Goal: Information Seeking & Learning: Compare options

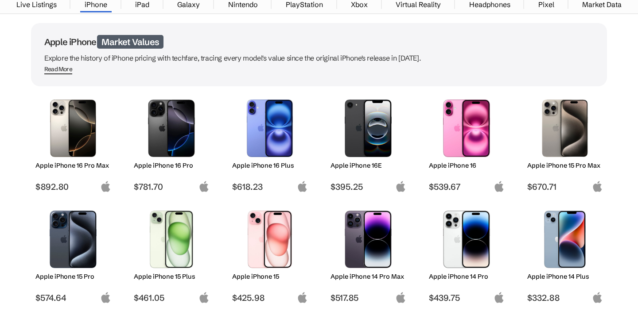
scroll to position [108, 0]
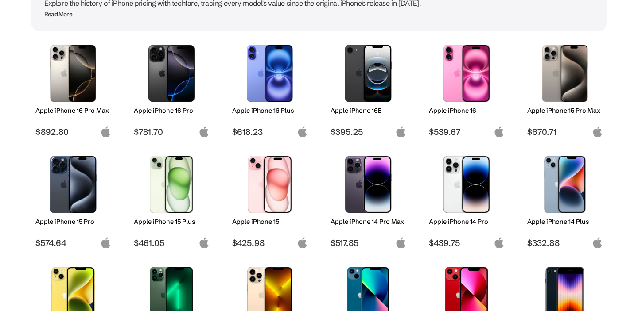
click at [471, 64] on img at bounding box center [466, 74] width 62 height 58
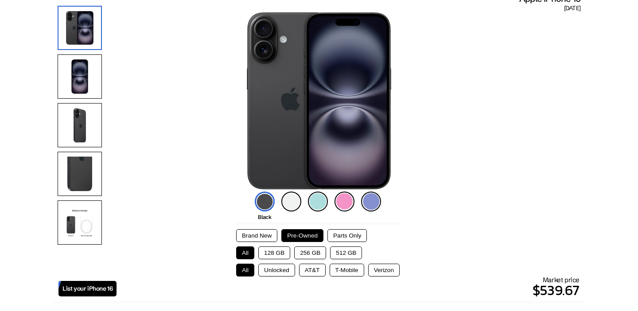
scroll to position [90, 0]
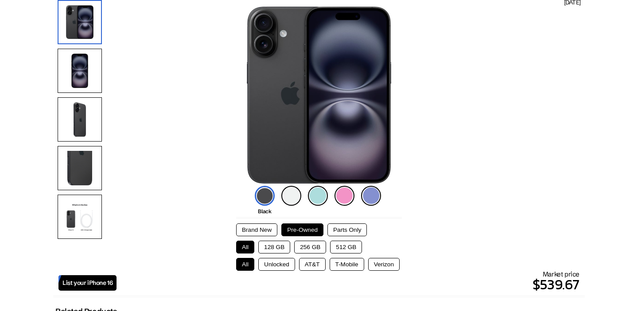
click at [297, 245] on button "256 GB" at bounding box center [310, 247] width 32 height 13
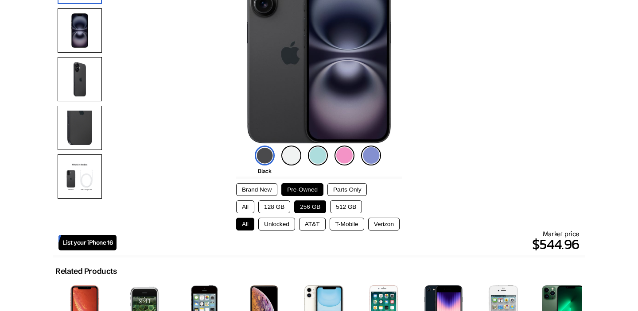
scroll to position [135, 0]
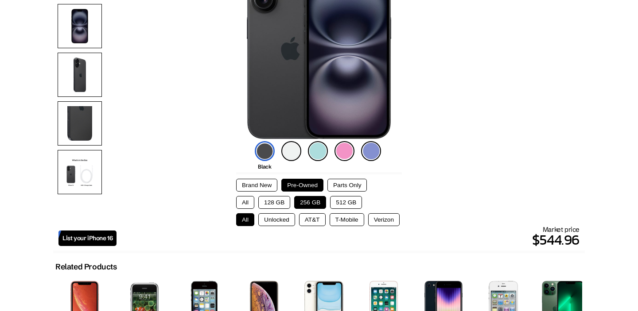
click at [337, 202] on button "512 GB" at bounding box center [346, 202] width 32 height 13
click at [271, 204] on button "128 GB" at bounding box center [274, 202] width 32 height 13
click at [241, 204] on button "All" at bounding box center [245, 202] width 18 height 13
click at [274, 202] on button "128 GB" at bounding box center [274, 202] width 32 height 13
click at [264, 186] on button "Brand New" at bounding box center [256, 185] width 41 height 13
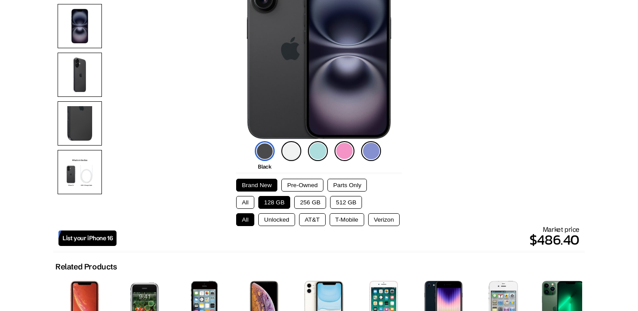
click at [340, 185] on button "Parts Only" at bounding box center [346, 185] width 39 height 13
click at [315, 183] on button "Pre-Owned" at bounding box center [302, 185] width 42 height 13
click at [351, 184] on button "Parts Only" at bounding box center [346, 185] width 39 height 13
click at [276, 223] on button "Unlocked" at bounding box center [276, 220] width 37 height 13
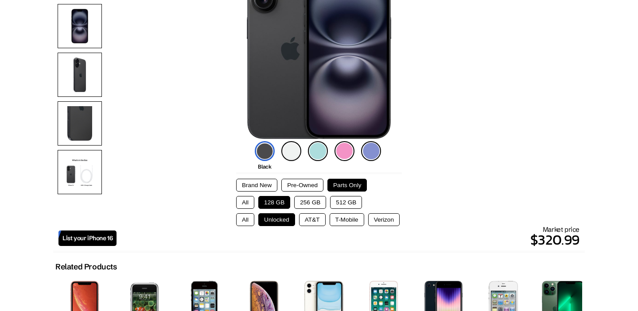
click at [309, 220] on button "AT&T" at bounding box center [312, 220] width 27 height 13
click at [338, 220] on button "T-Mobile" at bounding box center [347, 220] width 35 height 13
click at [378, 218] on button "Verizon" at bounding box center [383, 220] width 31 height 13
click at [282, 219] on button "Unlocked" at bounding box center [276, 220] width 37 height 13
click at [389, 219] on button "Verizon" at bounding box center [383, 220] width 31 height 13
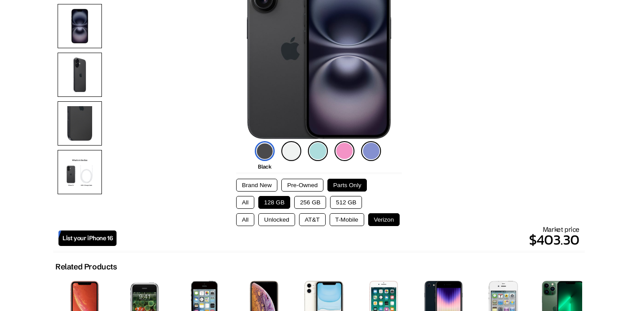
click at [246, 219] on button "All" at bounding box center [245, 220] width 18 height 13
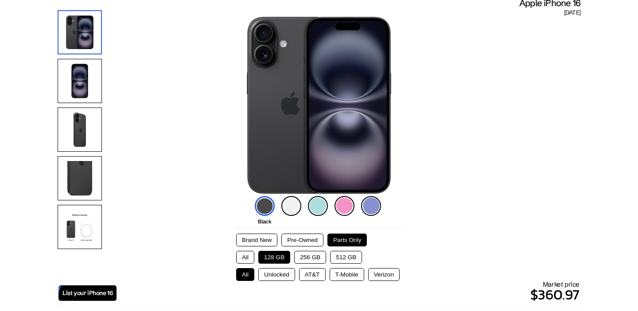
scroll to position [0, 0]
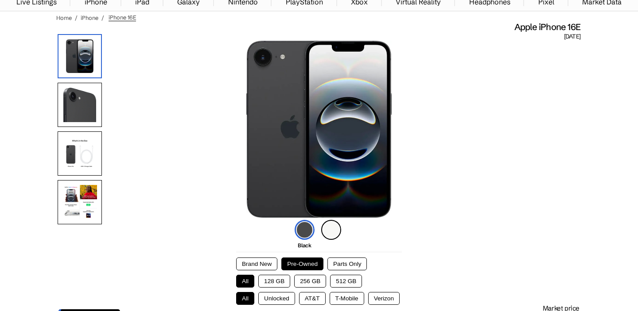
scroll to position [74, 0]
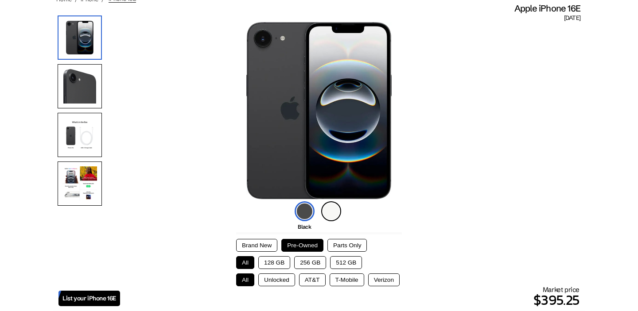
click at [75, 135] on img at bounding box center [80, 135] width 44 height 44
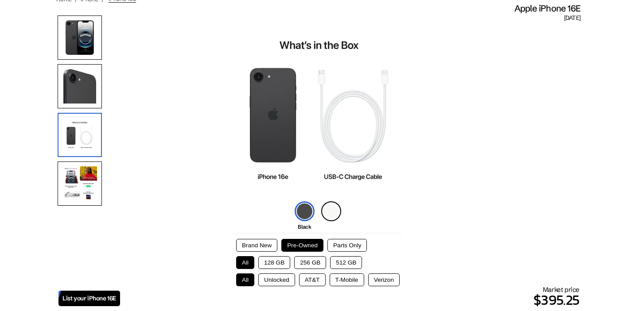
click at [84, 184] on img at bounding box center [80, 184] width 44 height 44
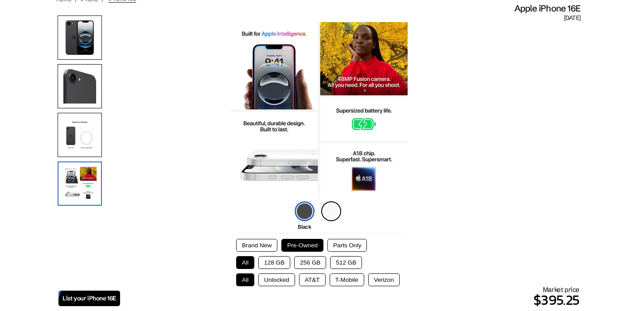
click at [279, 265] on button "128 GB" at bounding box center [274, 262] width 32 height 13
click at [263, 245] on button "Brand New" at bounding box center [256, 245] width 41 height 13
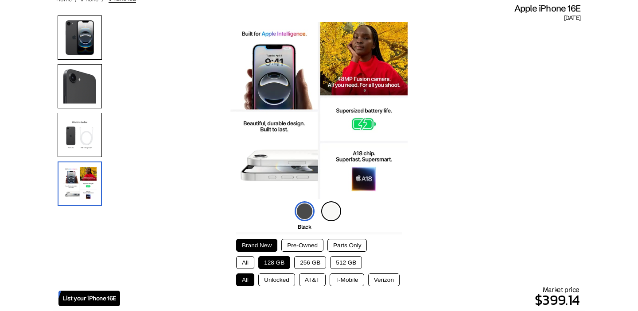
click at [285, 246] on button "Pre-Owned" at bounding box center [302, 245] width 42 height 13
click at [353, 241] on button "Parts Only" at bounding box center [346, 245] width 39 height 13
click at [311, 247] on button "Pre-Owned" at bounding box center [302, 245] width 42 height 13
